Goal: Find specific page/section: Find specific page/section

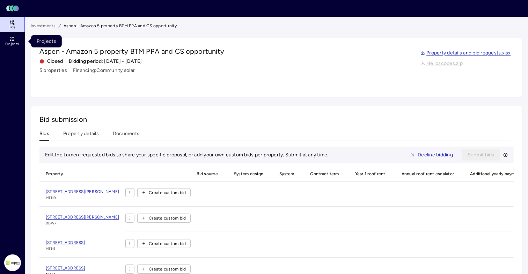
click at [13, 39] on icon at bounding box center [13, 39] width 2 height 0
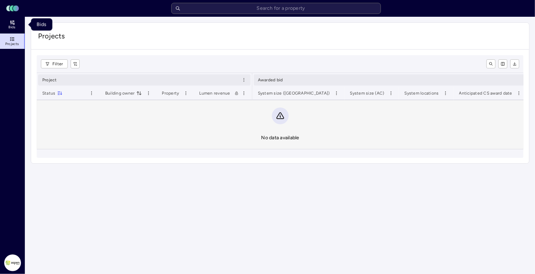
click at [11, 23] on icon at bounding box center [11, 23] width 0 height 2
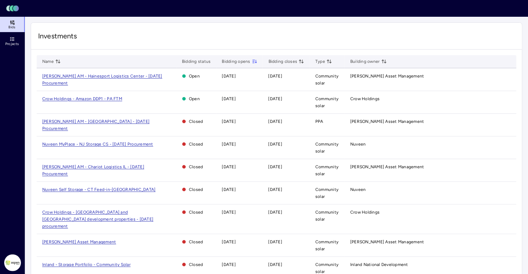
click at [76, 100] on span "Crow Holdings - Amazon DDP1 - PA FTM" at bounding box center [82, 98] width 80 height 5
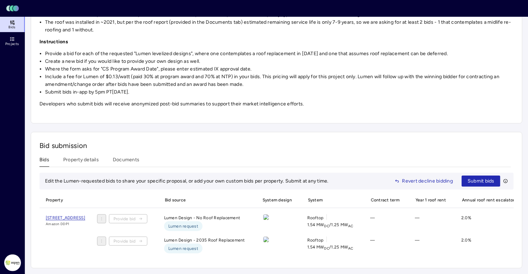
scroll to position [133, 0]
